Goal: Transaction & Acquisition: Download file/media

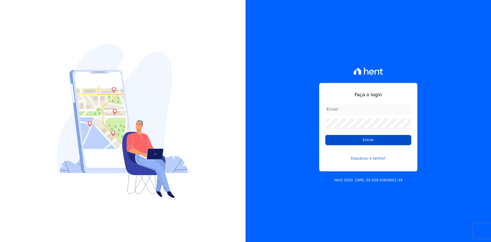
type input "[EMAIL_ADDRESS][DOMAIN_NAME]"
click at [373, 141] on input "Entrar" at bounding box center [368, 140] width 86 height 10
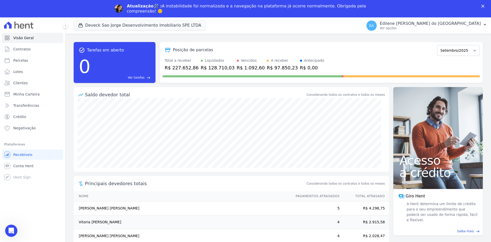
click at [483, 5] on icon "Fechar" at bounding box center [482, 6] width 3 height 3
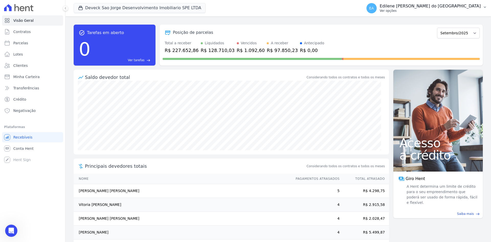
click at [404, 10] on p "Ver opções" at bounding box center [430, 11] width 101 height 4
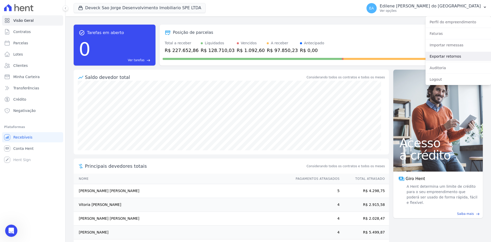
click at [438, 56] on link "Exportar retornos" at bounding box center [458, 56] width 65 height 9
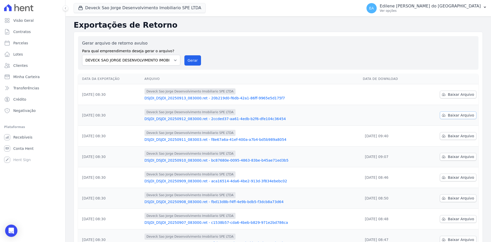
click at [456, 115] on span "Baixar Arquivo" at bounding box center [461, 115] width 26 height 5
click at [459, 96] on span "Baixar Arquivo" at bounding box center [461, 94] width 26 height 5
